Goal: Task Accomplishment & Management: Manage account settings

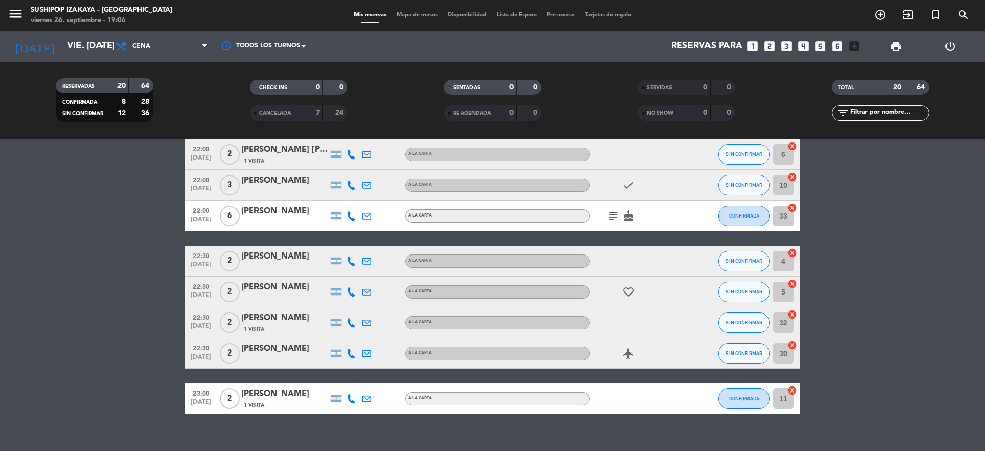
scroll to position [488, 0]
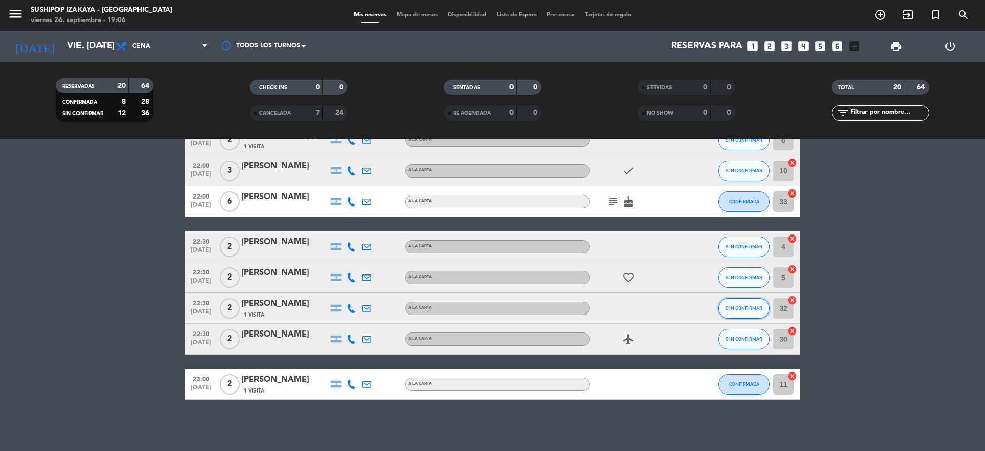
click at [747, 302] on button "SIN CONFIRMAR" at bounding box center [743, 308] width 51 height 21
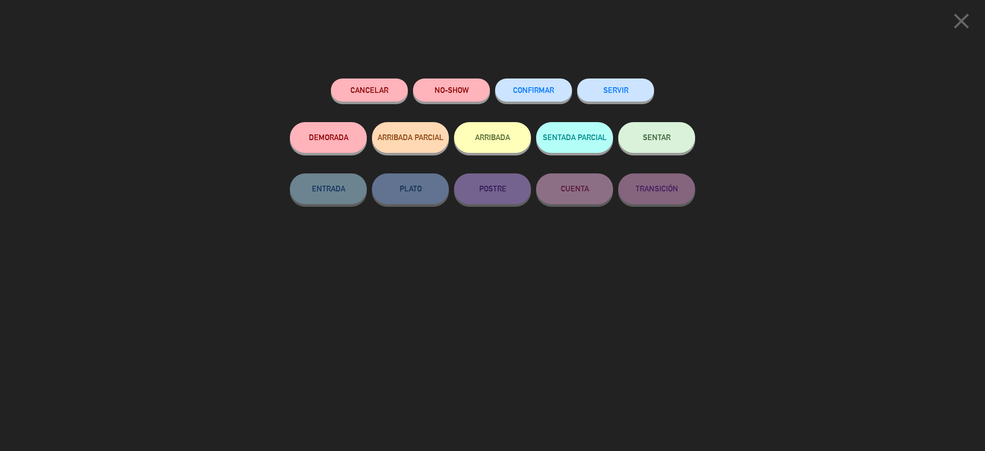
click at [346, 92] on button "Cancelar" at bounding box center [369, 90] width 77 height 23
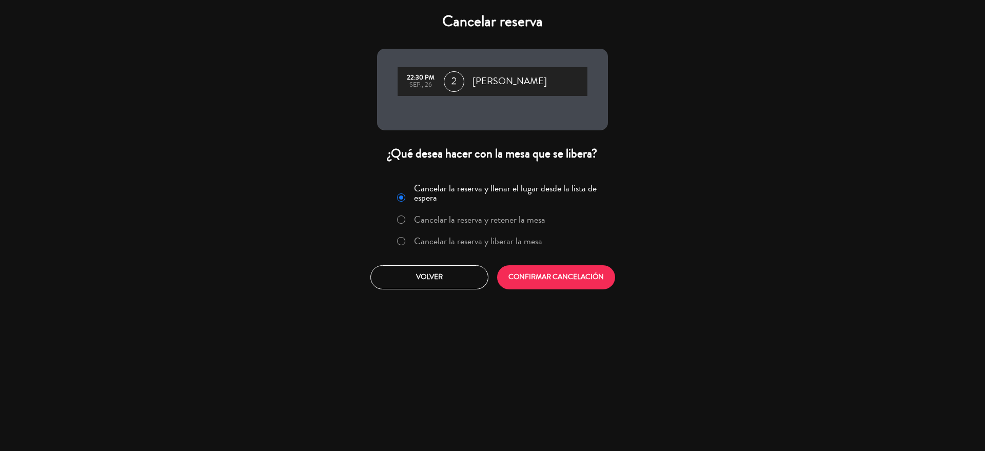
click at [438, 245] on label "Cancelar la reserva y liberar la mesa" at bounding box center [478, 241] width 128 height 9
click at [529, 287] on button "CONFIRMAR CANCELACIÓN" at bounding box center [556, 277] width 118 height 24
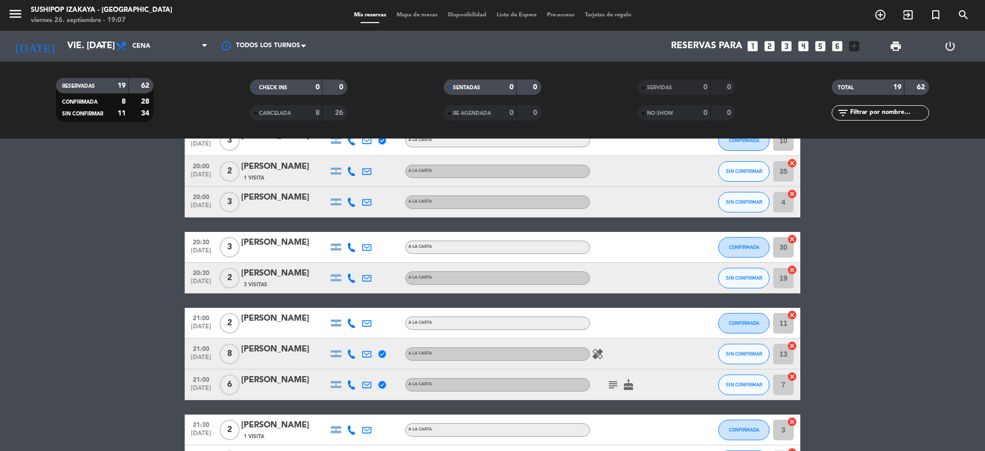
scroll to position [0, 0]
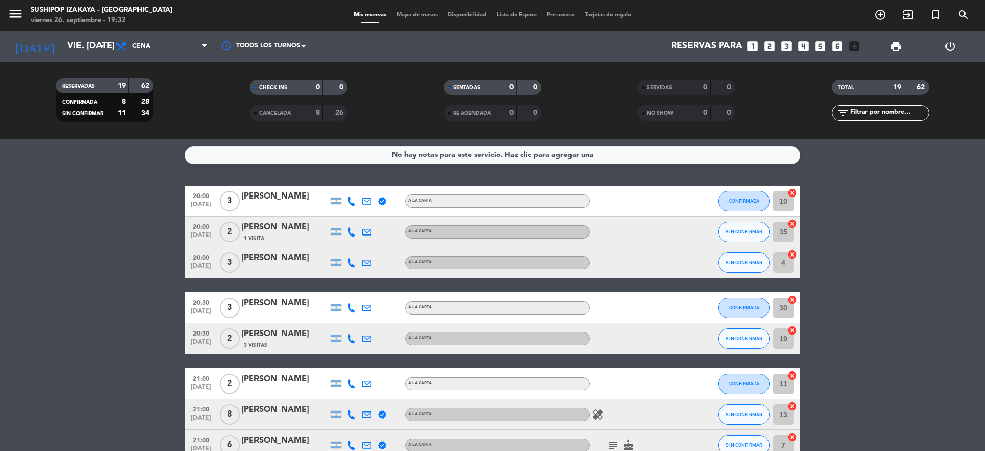
click at [772, 50] on icon "looks_two" at bounding box center [769, 46] width 13 height 13
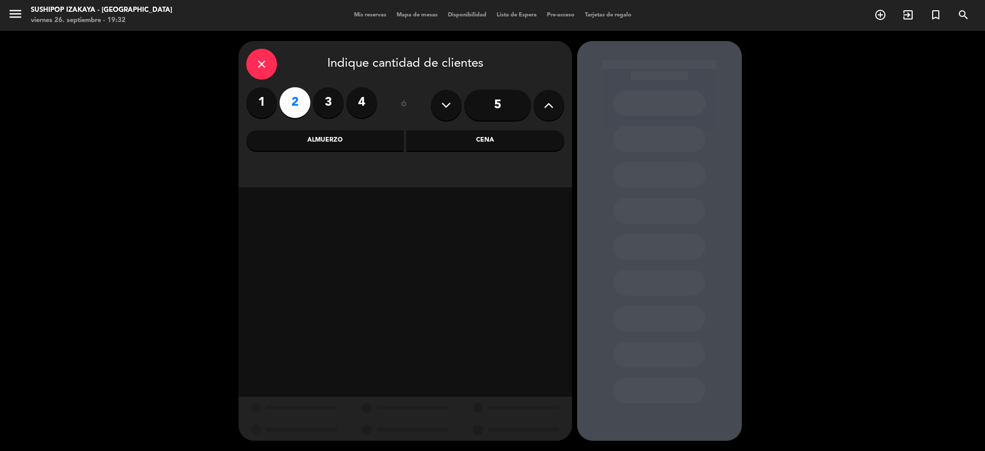
click at [485, 138] on div "Cena" at bounding box center [485, 140] width 158 height 21
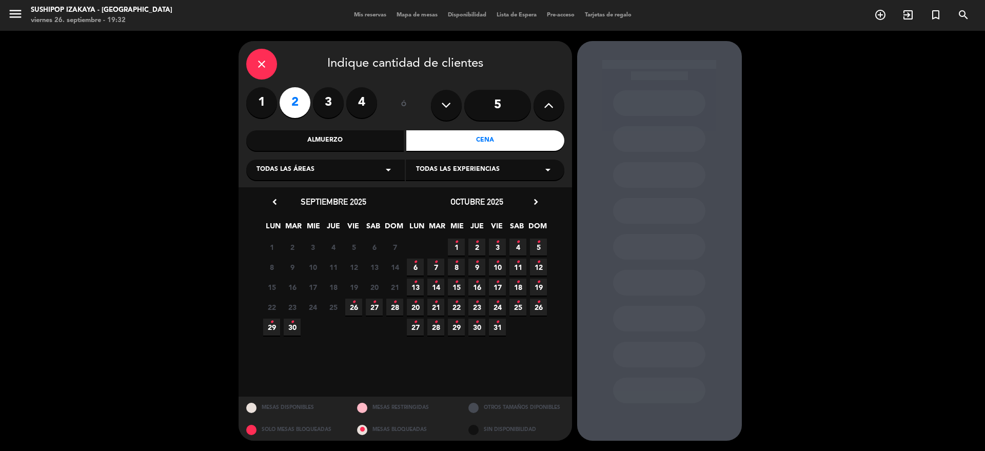
click at [395, 305] on icon "•" at bounding box center [395, 302] width 4 height 16
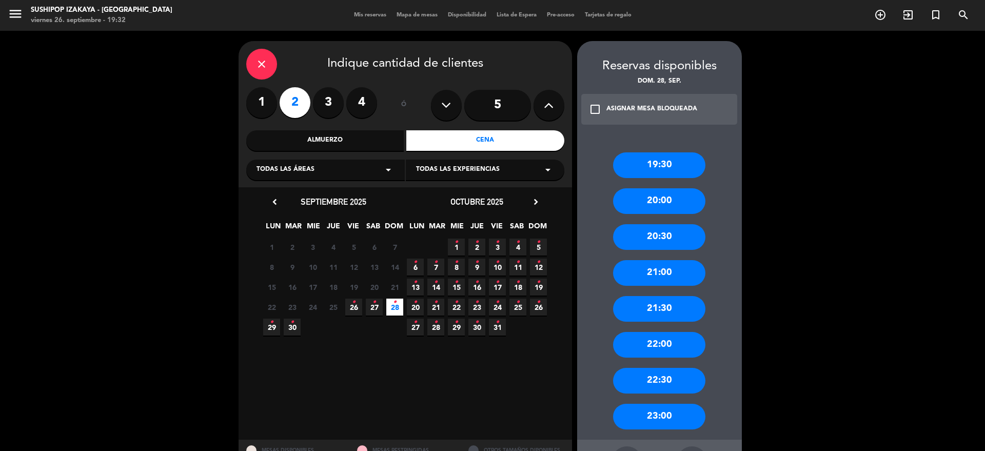
click at [653, 208] on div "20:00" at bounding box center [659, 201] width 92 height 26
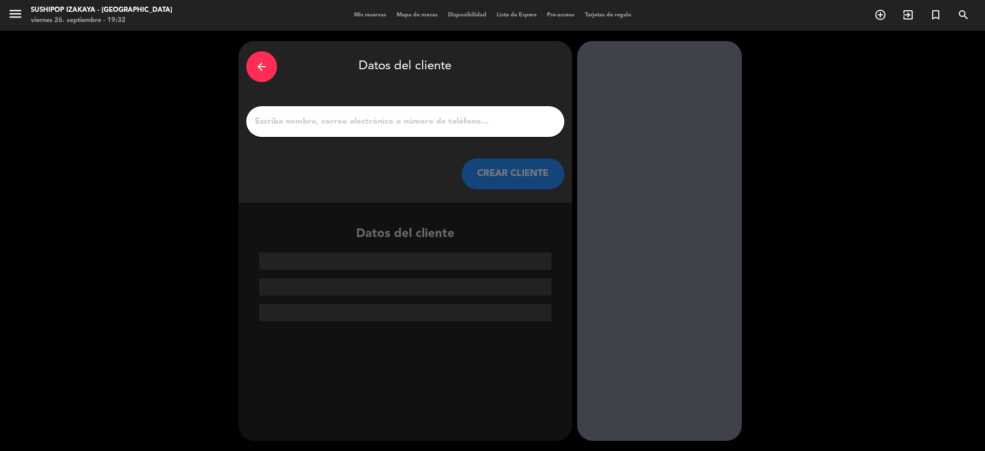
click at [372, 118] on input "1" at bounding box center [405, 121] width 303 height 14
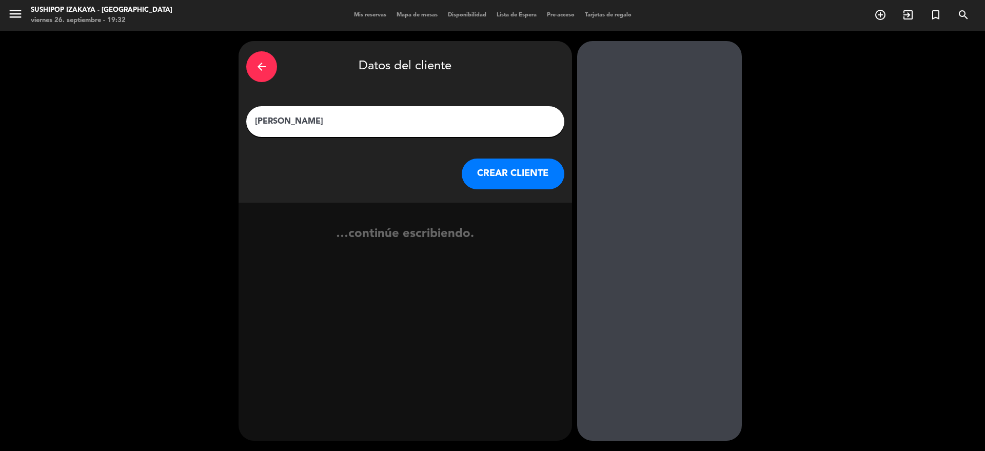
type input "[PERSON_NAME]"
click at [562, 173] on button "CREAR CLIENTE" at bounding box center [513, 174] width 103 height 31
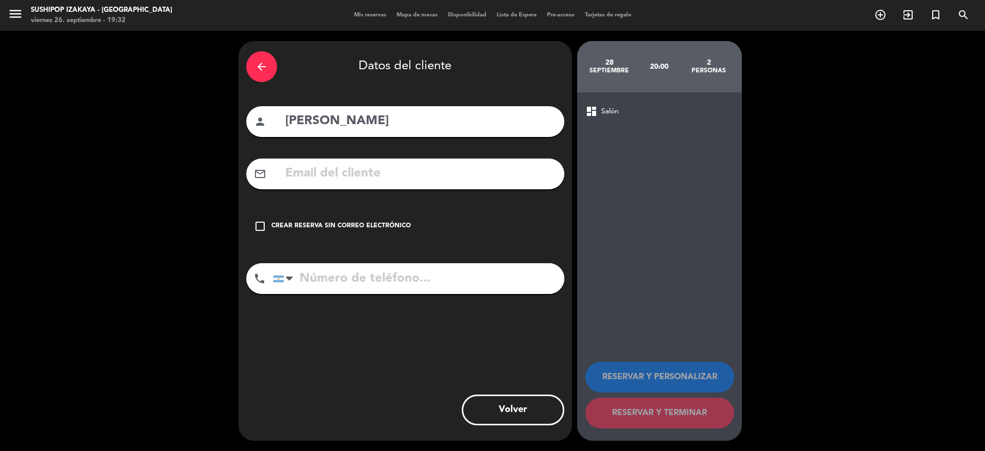
click at [408, 232] on div "check_box_outline_blank Crear reserva sin correo electrónico" at bounding box center [405, 226] width 318 height 31
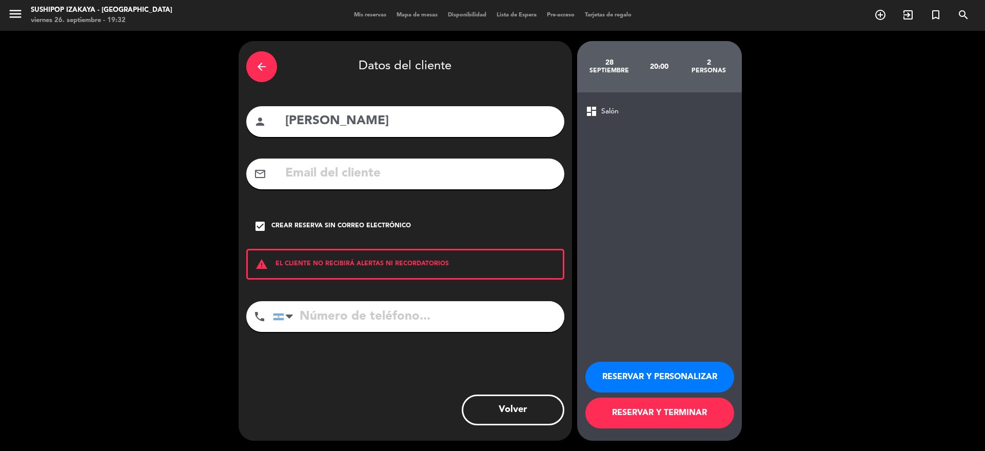
click at [601, 409] on button "RESERVAR Y TERMINAR" at bounding box center [660, 413] width 149 height 31
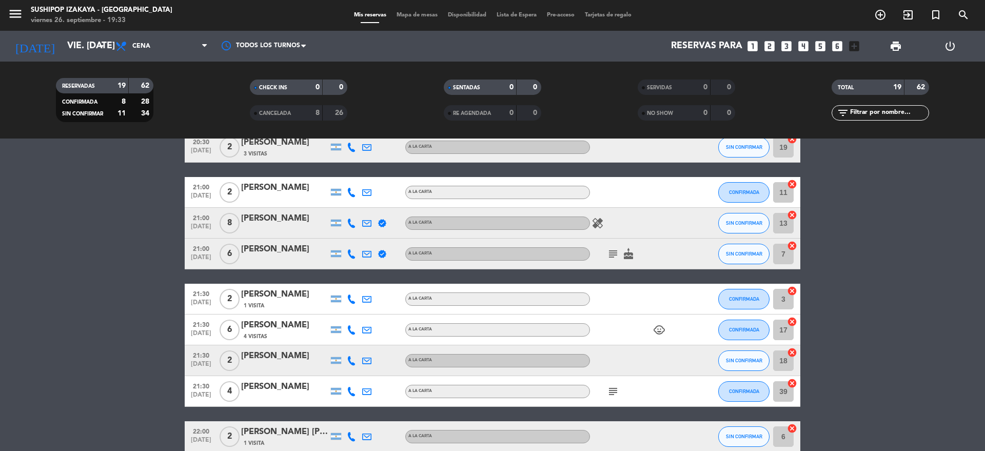
scroll to position [192, 0]
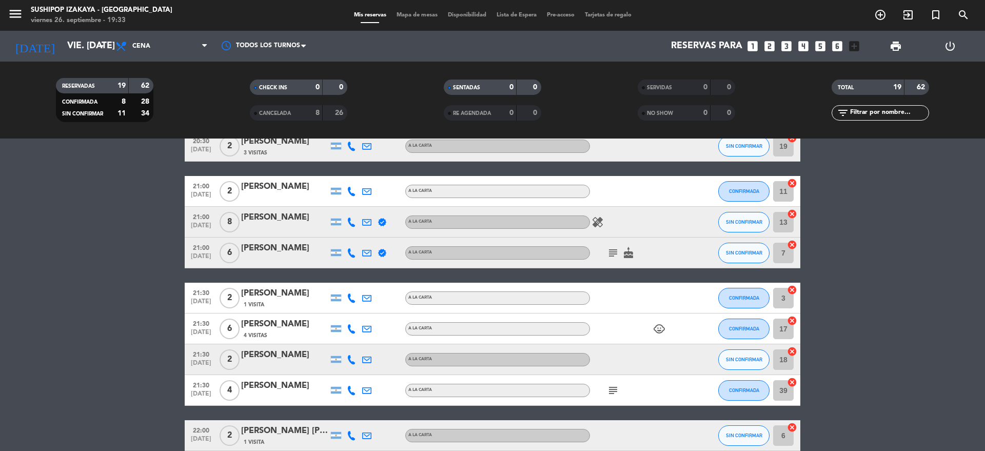
click at [615, 252] on icon "subject" at bounding box center [613, 253] width 12 height 12
